Goal: Task Accomplishment & Management: Manage account settings

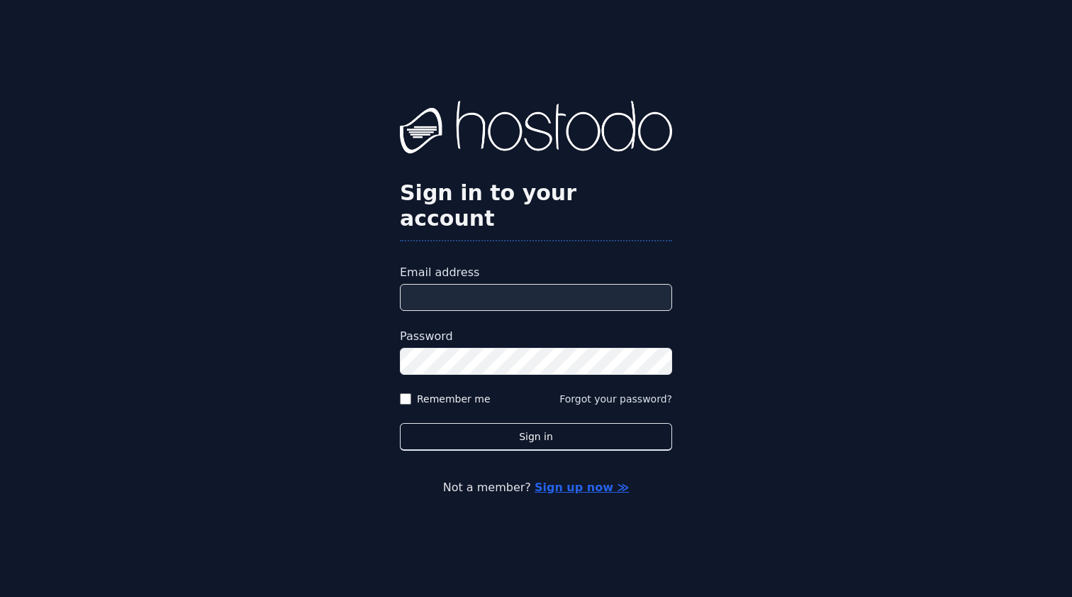
type input "**********"
click at [536, 423] on button "Sign in" at bounding box center [536, 437] width 272 height 28
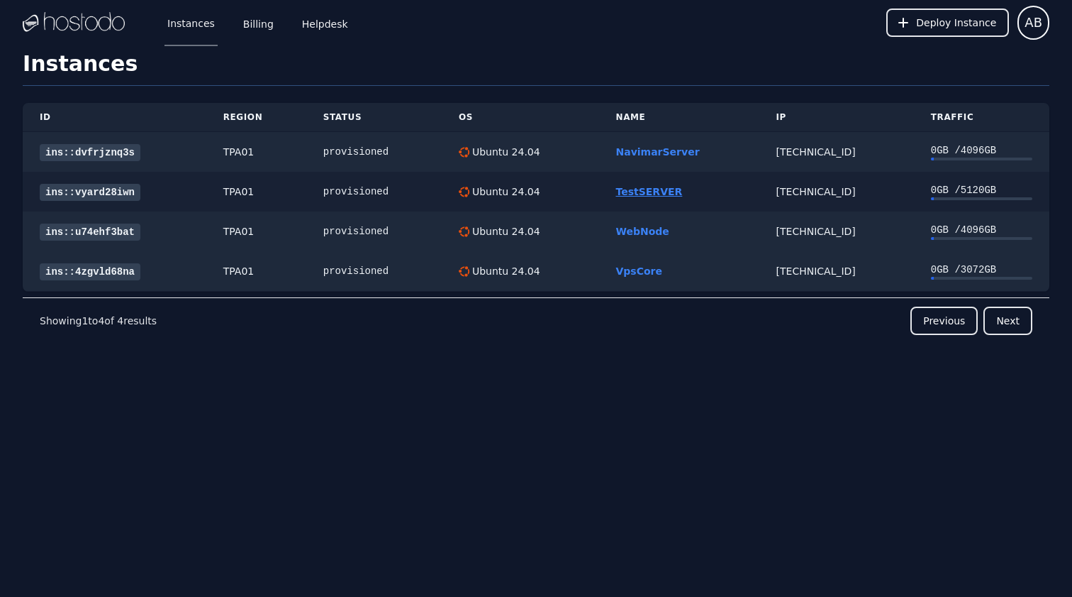
click at [638, 188] on link "TestSERVER" at bounding box center [649, 191] width 67 height 11
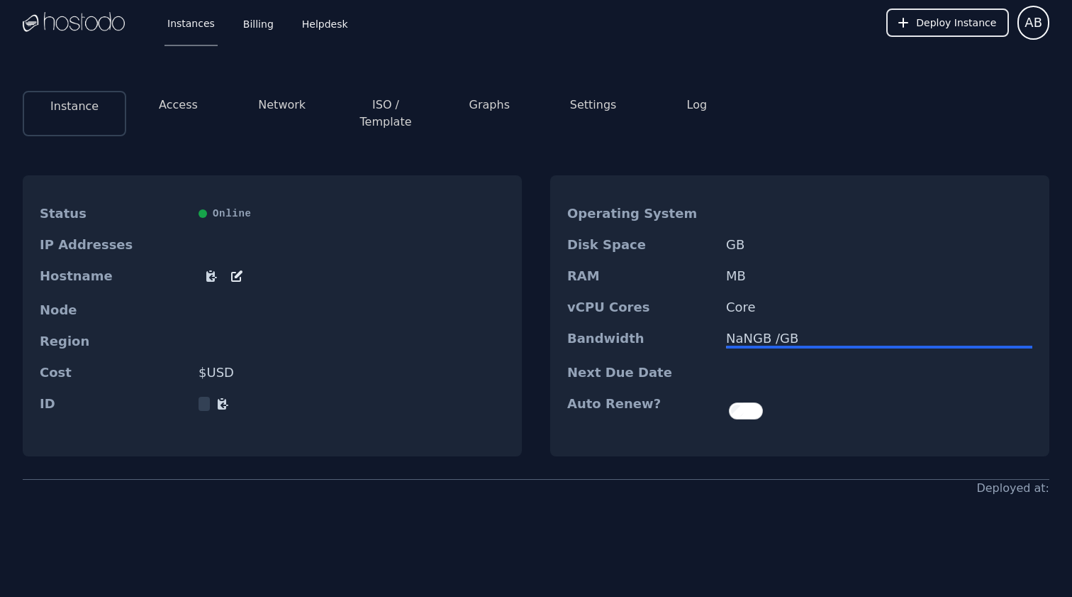
click at [399, 103] on button "ISO / Template" at bounding box center [385, 113] width 81 height 34
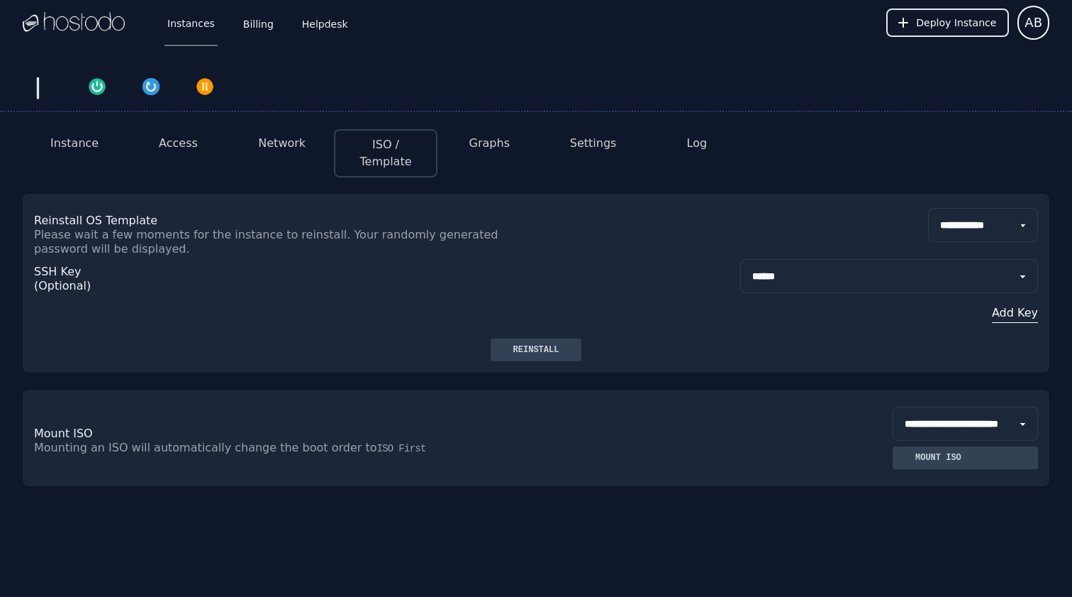
click at [297, 160] on div "**********" at bounding box center [536, 302] width 1072 height 368
click at [279, 148] on button "Network" at bounding box center [282, 143] width 48 height 17
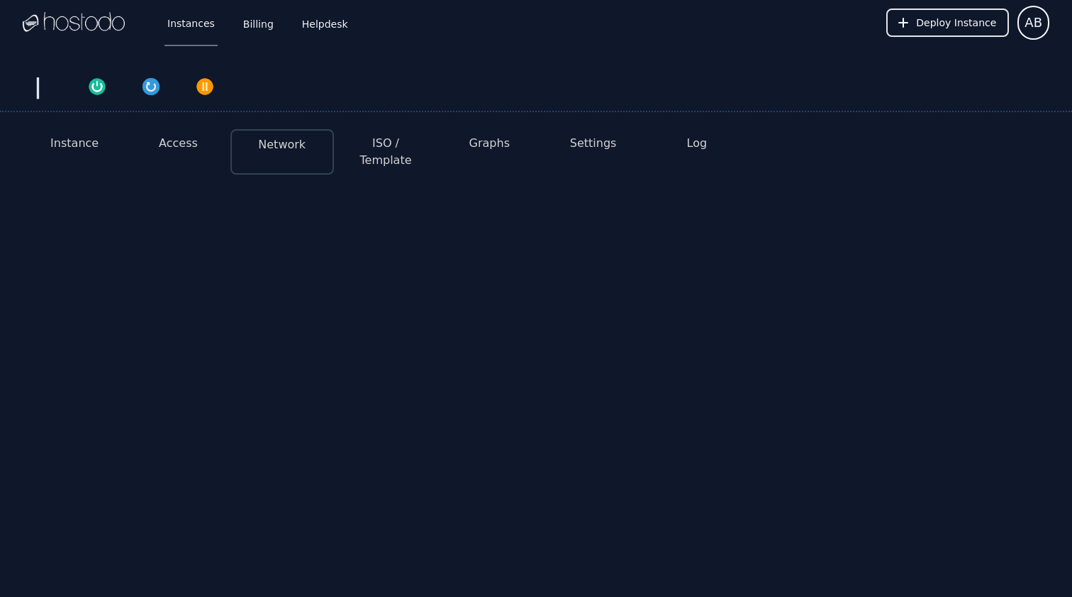
click at [179, 142] on button "Access" at bounding box center [178, 143] width 39 height 17
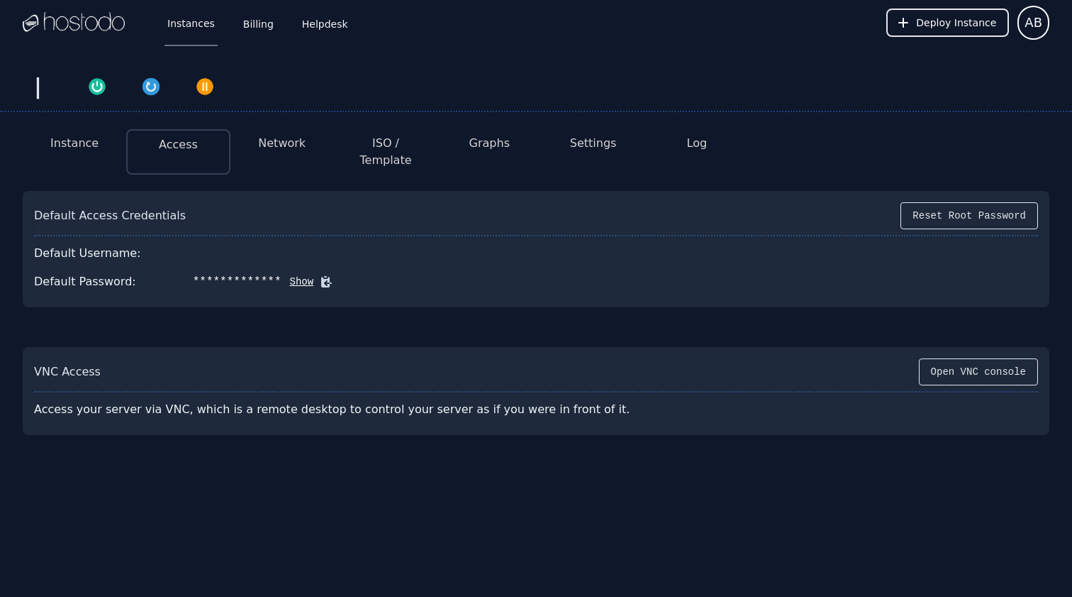
click at [85, 131] on li "Instance" at bounding box center [75, 151] width 104 height 45
click at [85, 143] on button "Instance" at bounding box center [74, 143] width 48 height 17
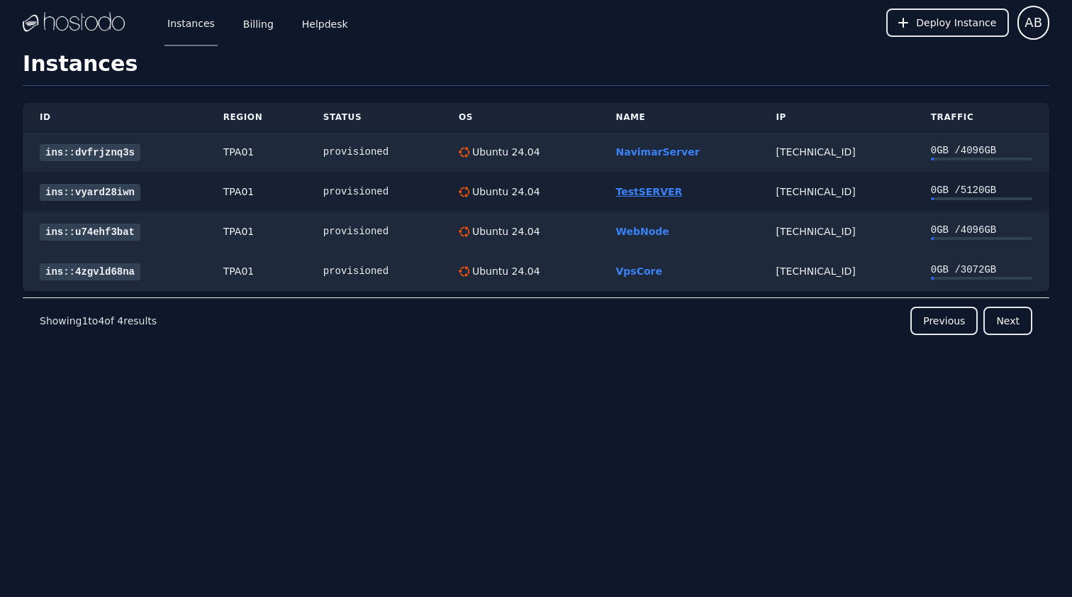
click at [660, 192] on link "TestSERVER" at bounding box center [649, 191] width 67 height 11
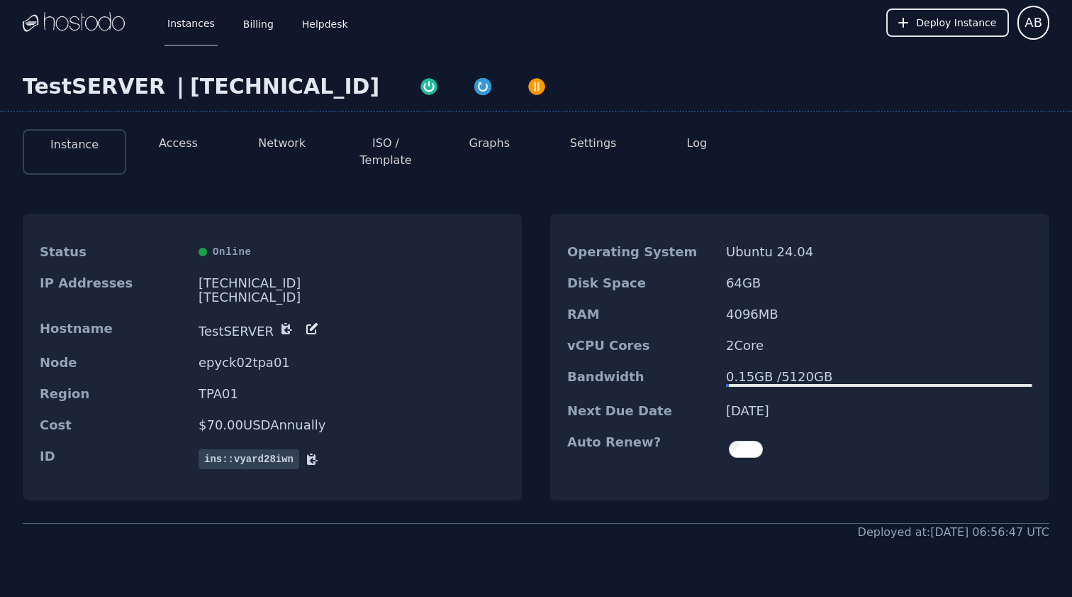
click at [249, 85] on div "[TECHNICAL_ID]" at bounding box center [284, 87] width 189 height 26
click at [190, 89] on div "[TECHNICAL_ID]" at bounding box center [284, 87] width 189 height 26
copy div "[TECHNICAL_ID]"
drag, startPoint x: 186, startPoint y: 89, endPoint x: 260, endPoint y: 79, distance: 75.1
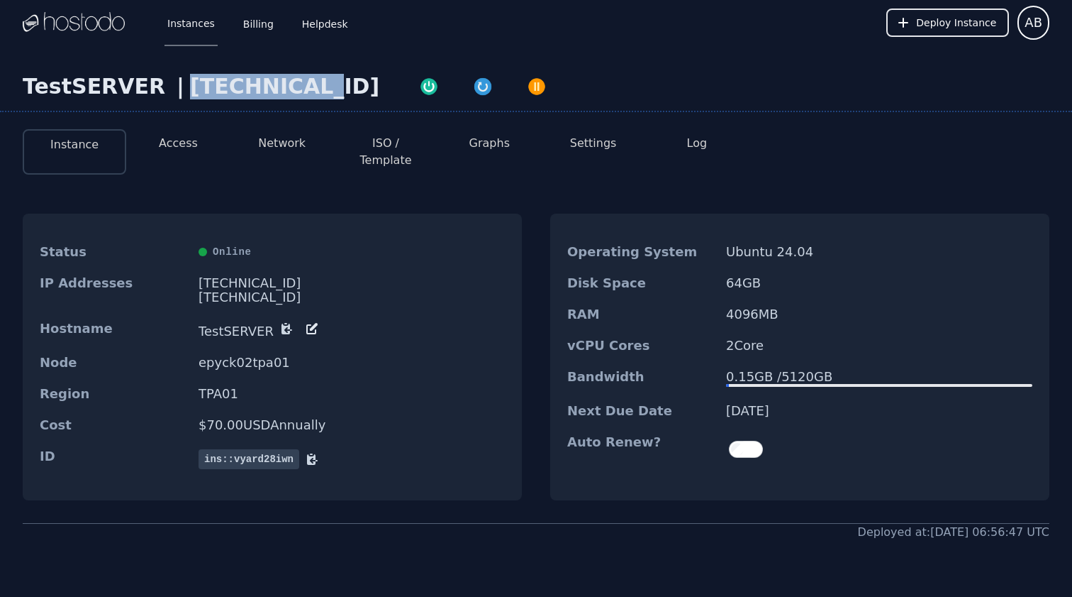
click at [260, 79] on div "[TECHNICAL_ID]" at bounding box center [284, 87] width 189 height 26
click at [585, 151] on button "Settings" at bounding box center [593, 143] width 47 height 17
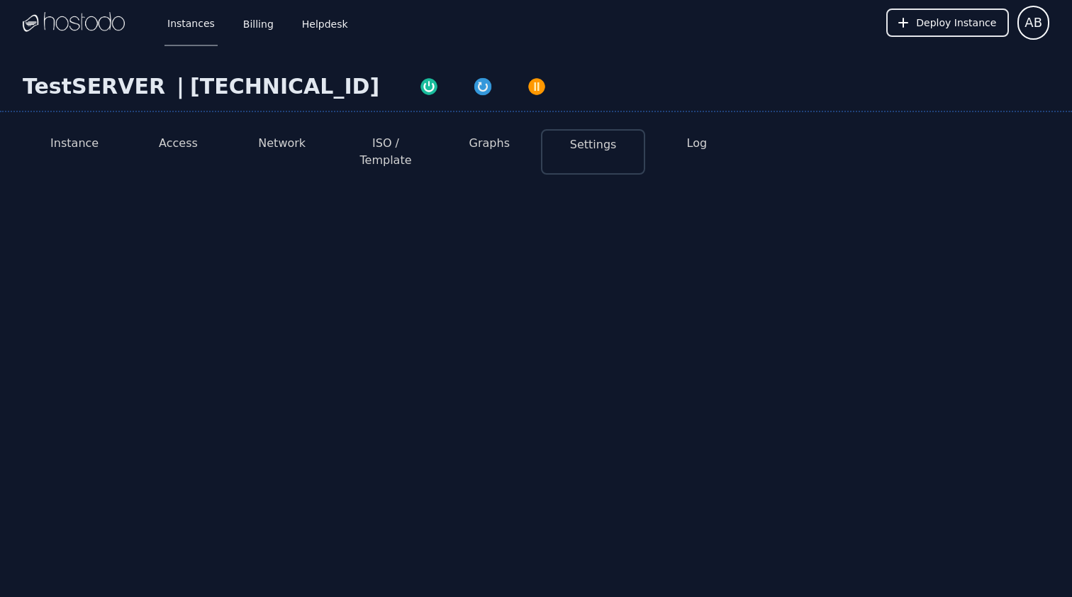
select select "***"
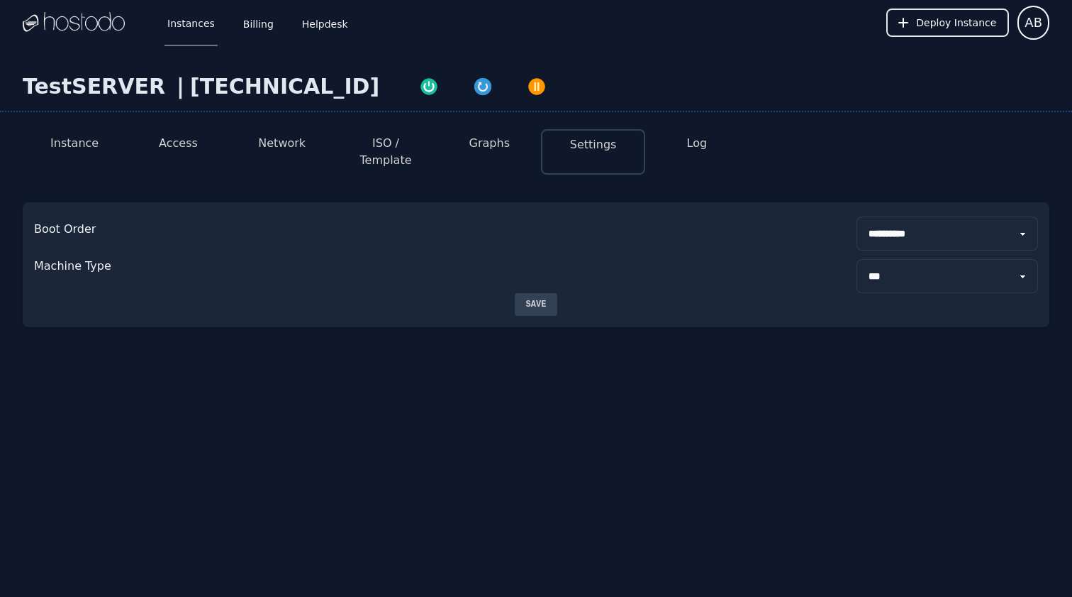
click at [82, 142] on button "Instance" at bounding box center [74, 143] width 48 height 17
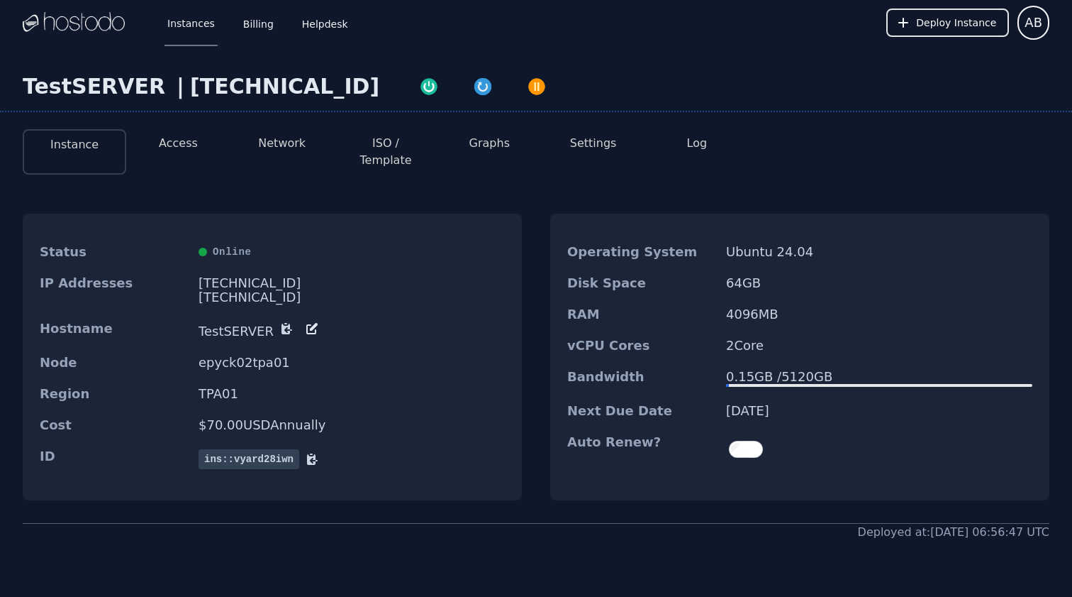
click at [254, 89] on div "[TECHNICAL_ID]" at bounding box center [284, 87] width 189 height 26
click at [190, 84] on div "[TECHNICAL_ID]" at bounding box center [284, 87] width 189 height 26
copy div "[TECHNICAL_ID]"
drag, startPoint x: 173, startPoint y: 84, endPoint x: 283, endPoint y: 82, distance: 110.0
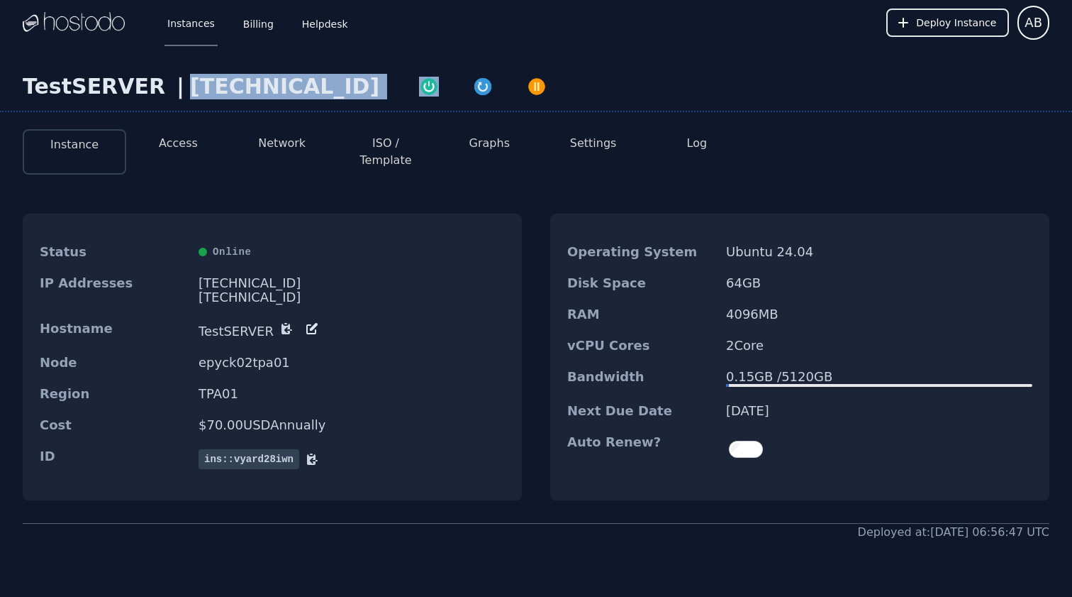
click at [283, 82] on div "[TECHNICAL_ID]" at bounding box center [284, 87] width 189 height 26
